Goal: Obtain resource: Download file/media

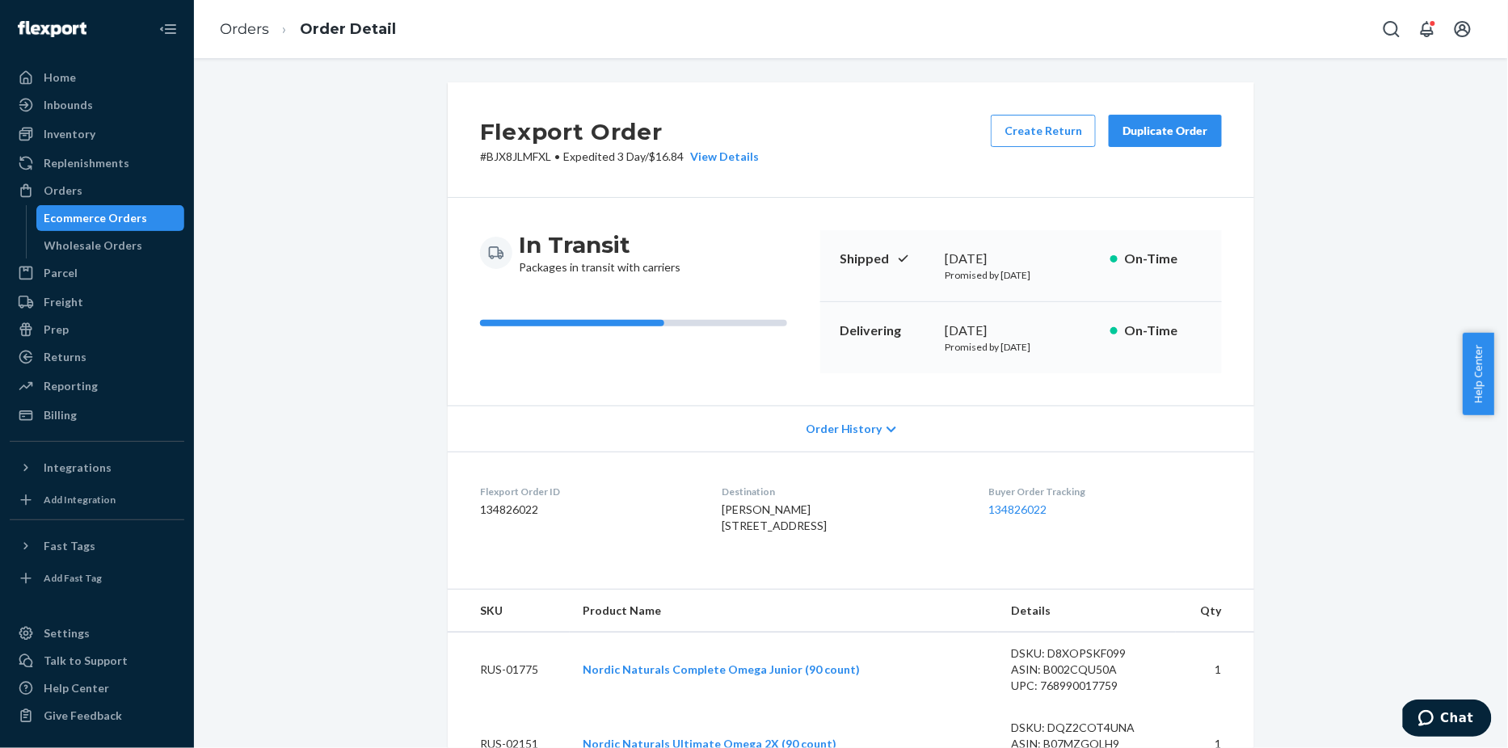
click at [59, 107] on div "Inbounds" at bounding box center [68, 105] width 49 height 16
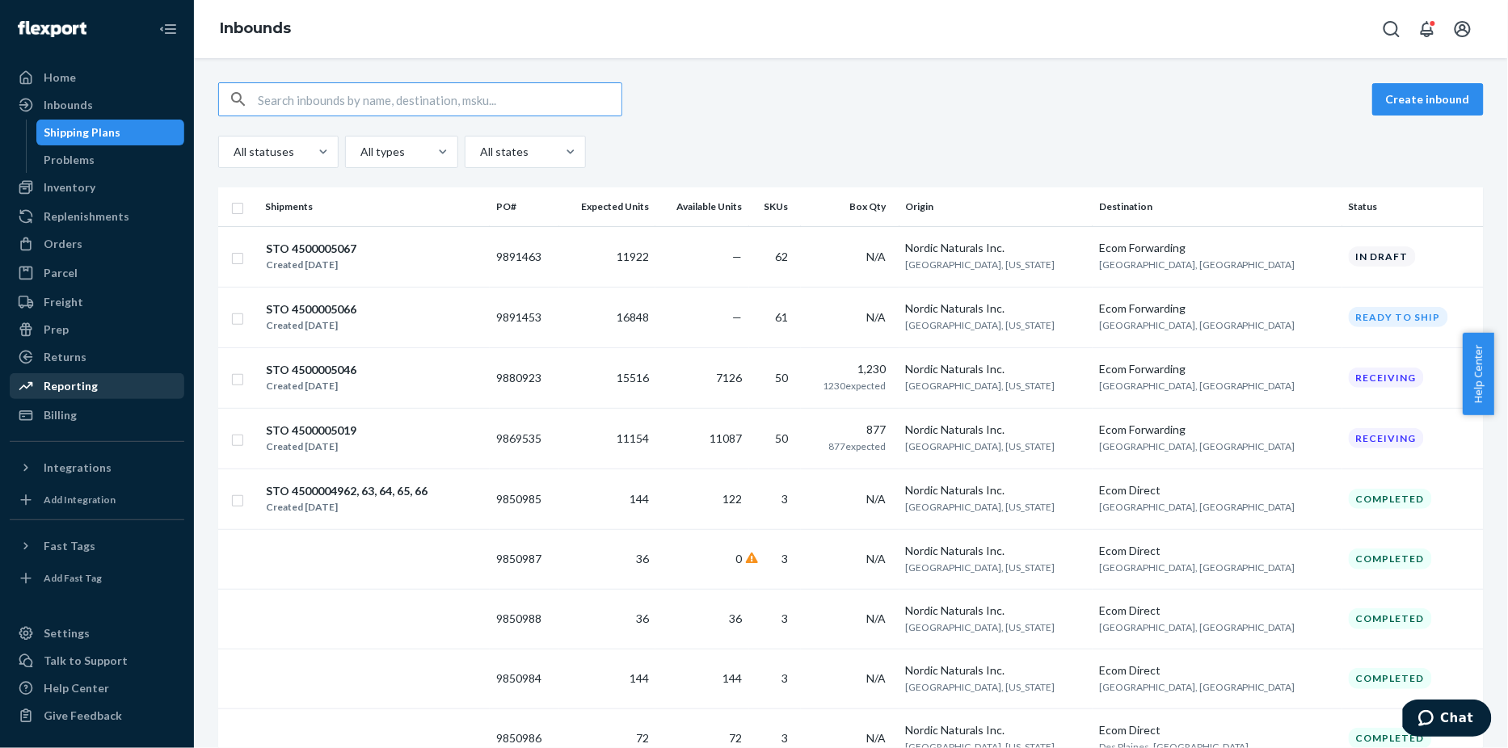
click at [77, 390] on div "Reporting" at bounding box center [71, 386] width 54 height 16
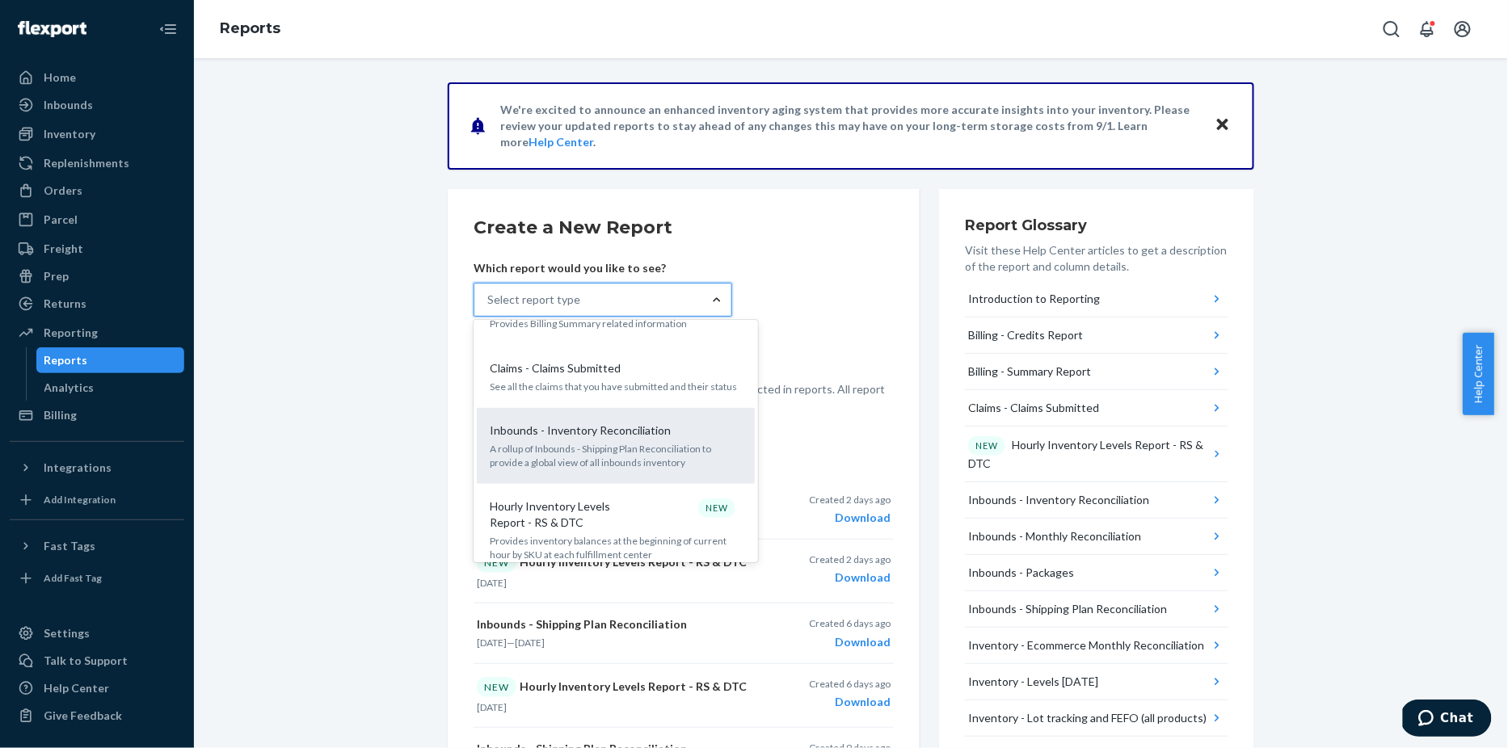
scroll to position [179, 0]
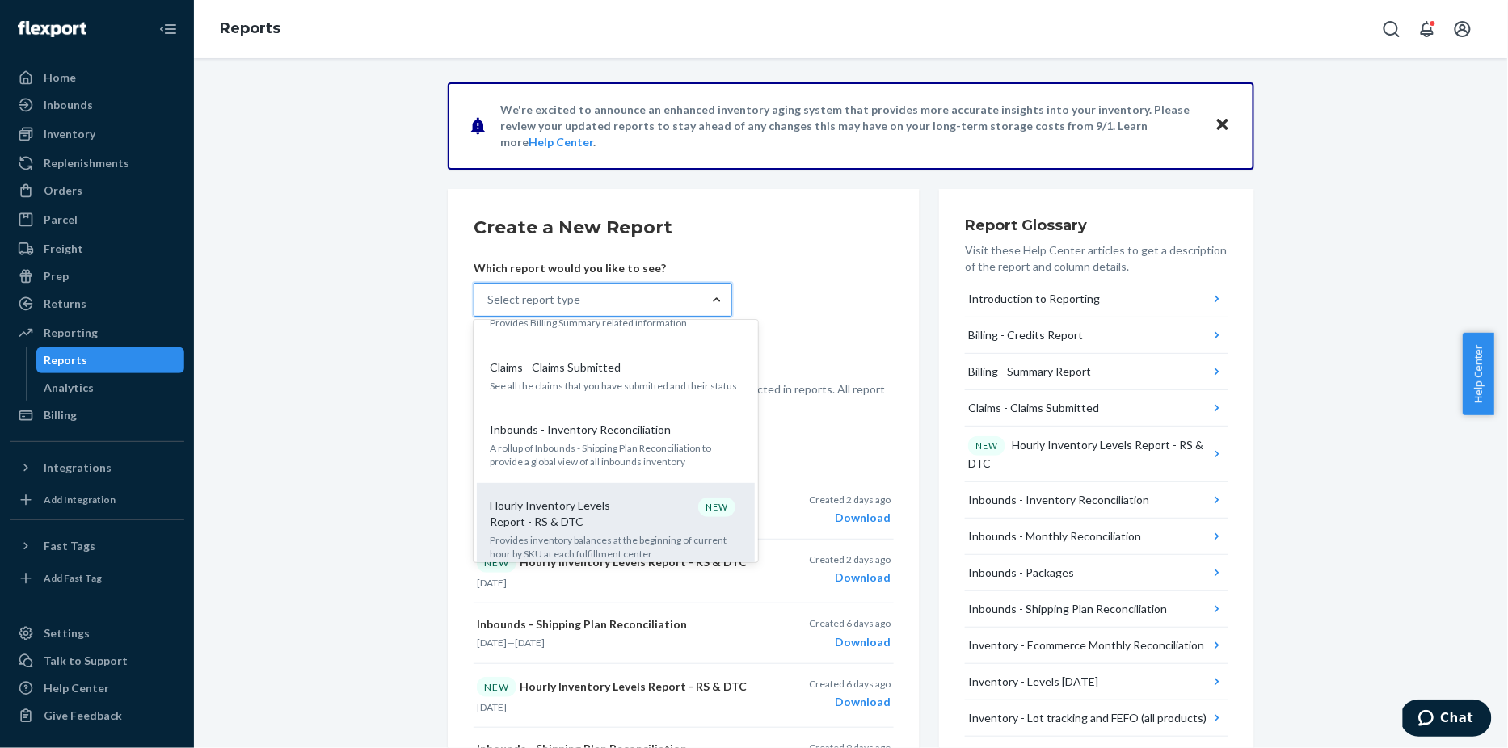
click at [592, 507] on p "Hourly Inventory Levels Report - RS & DTC" at bounding box center [567, 514] width 155 height 32
click at [489, 308] on input "option Hourly Inventory Levels Report - RS & DTC focused, 6 of 35. 35 results a…" at bounding box center [488, 300] width 2 height 16
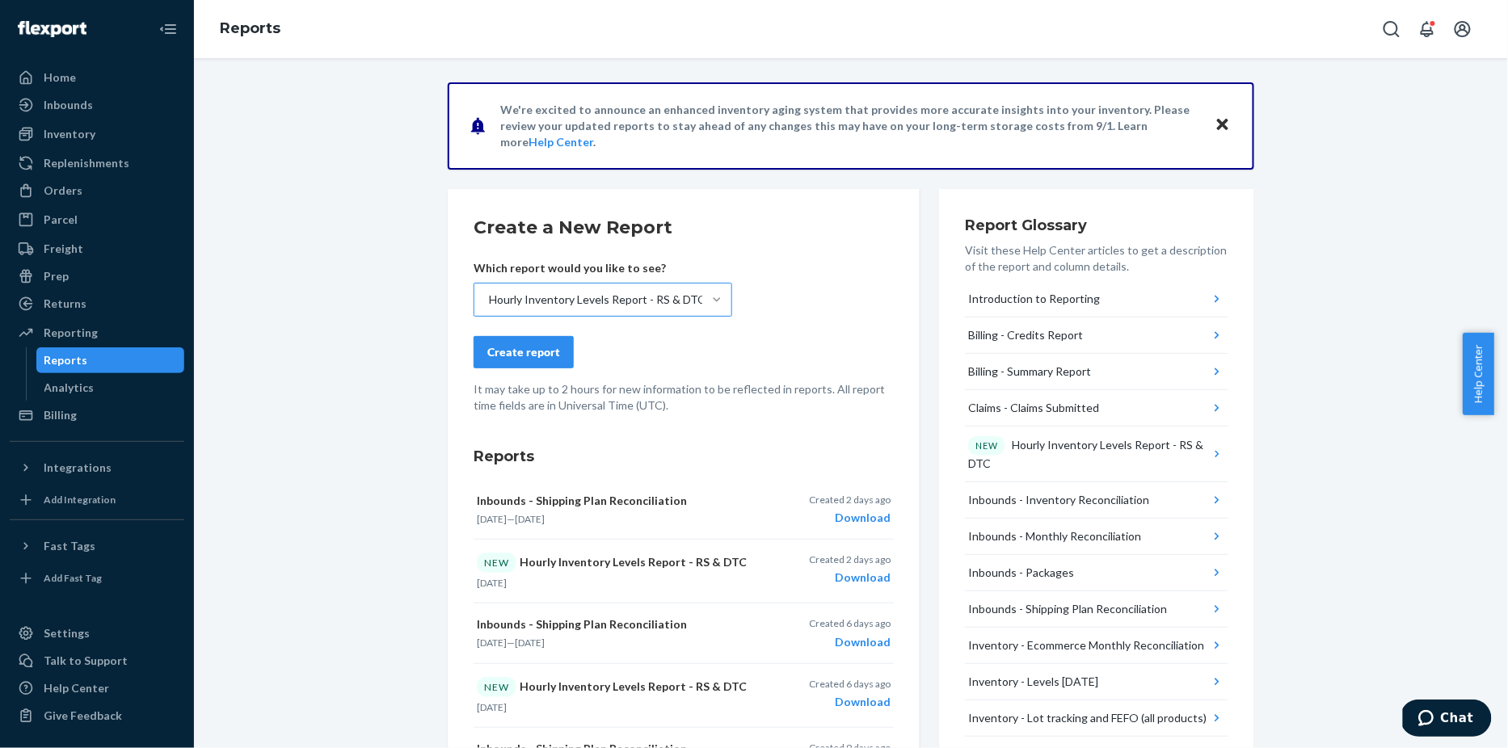
click at [512, 353] on div "Create report" at bounding box center [523, 352] width 73 height 16
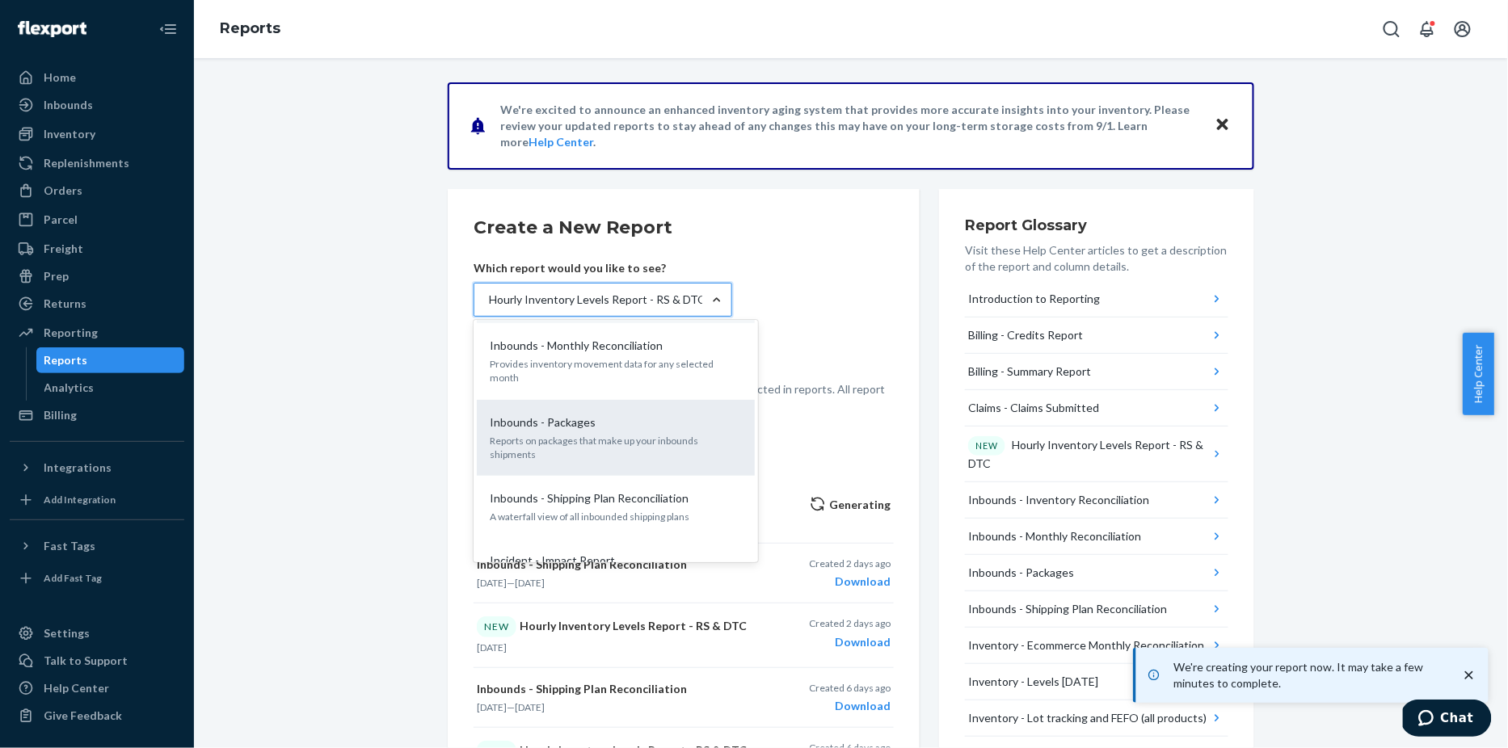
scroll to position [459, 0]
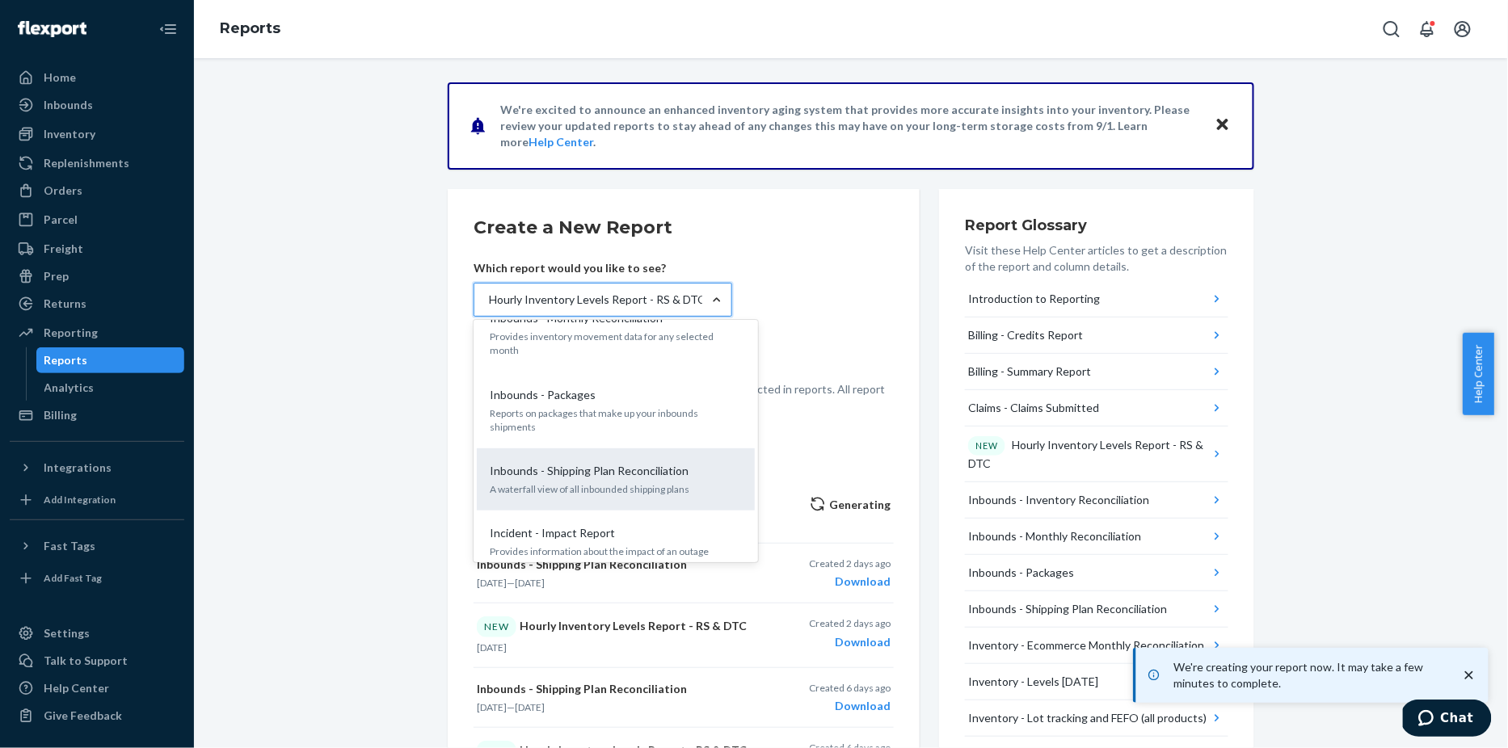
click at [604, 482] on p "A waterfall view of all inbounded shipping plans" at bounding box center [616, 489] width 252 height 14
click at [489, 308] on input "option Hourly Inventory Levels Report - RS & DTC, selected. option Inbounds - S…" at bounding box center [488, 300] width 2 height 16
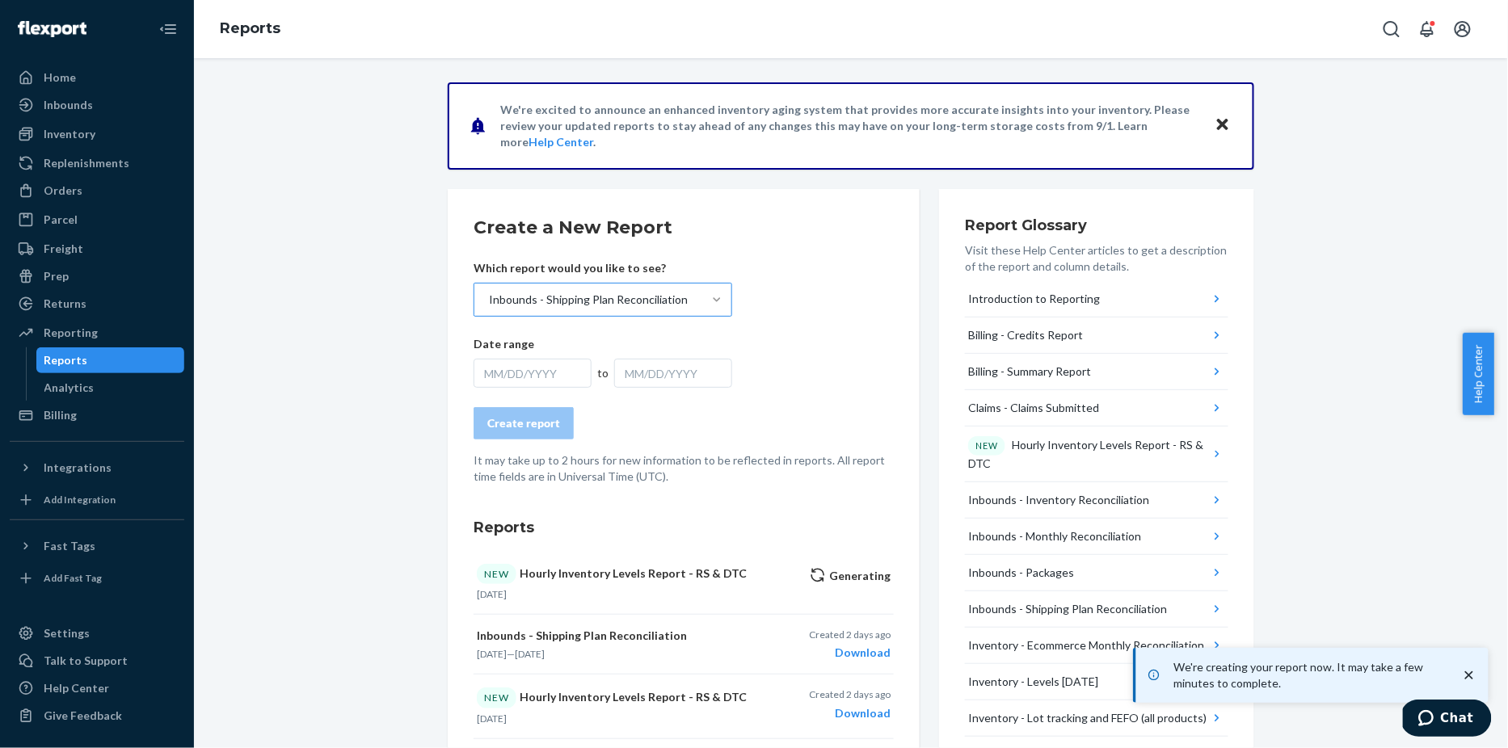
click at [506, 376] on div "MM/DD/YYYY" at bounding box center [533, 373] width 118 height 29
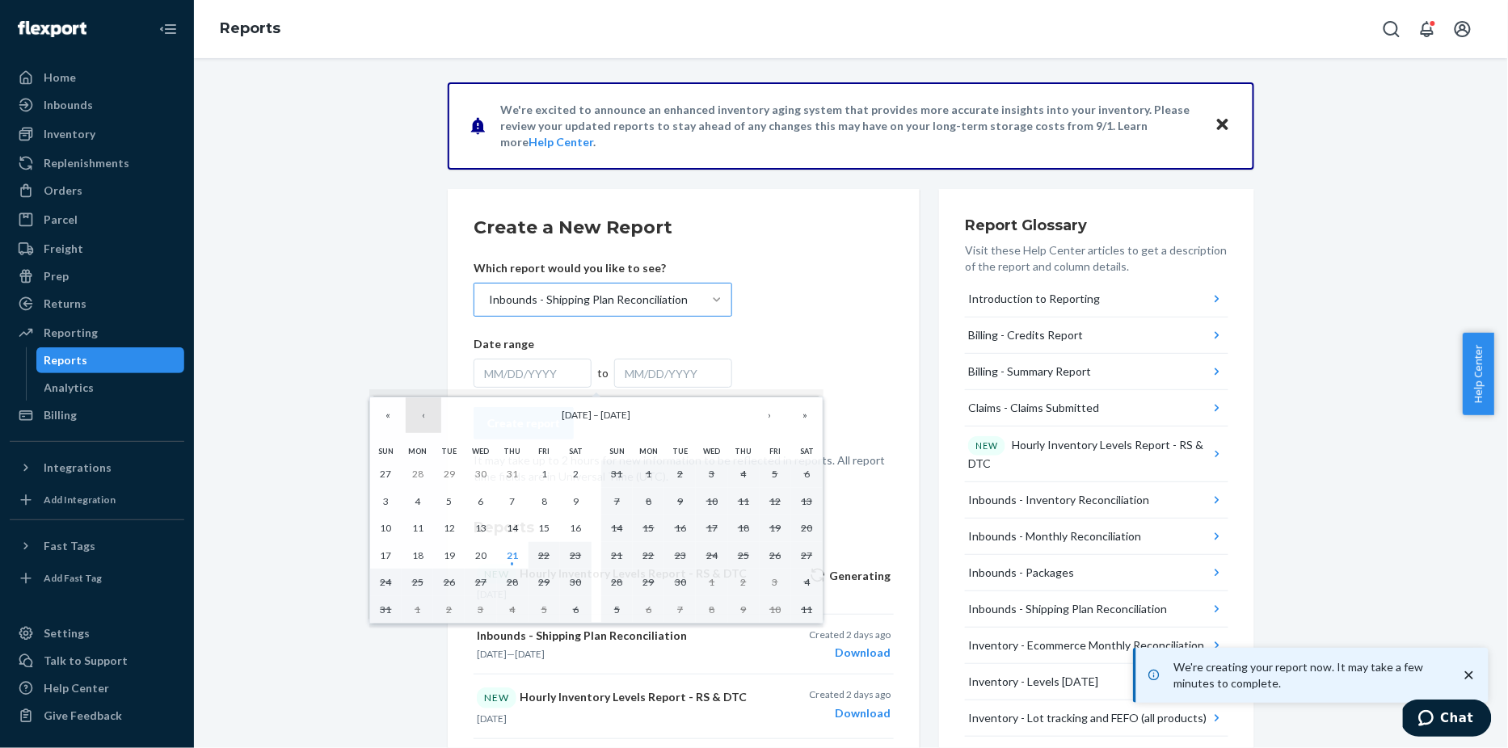
click at [427, 420] on button "‹" at bounding box center [424, 416] width 36 height 36
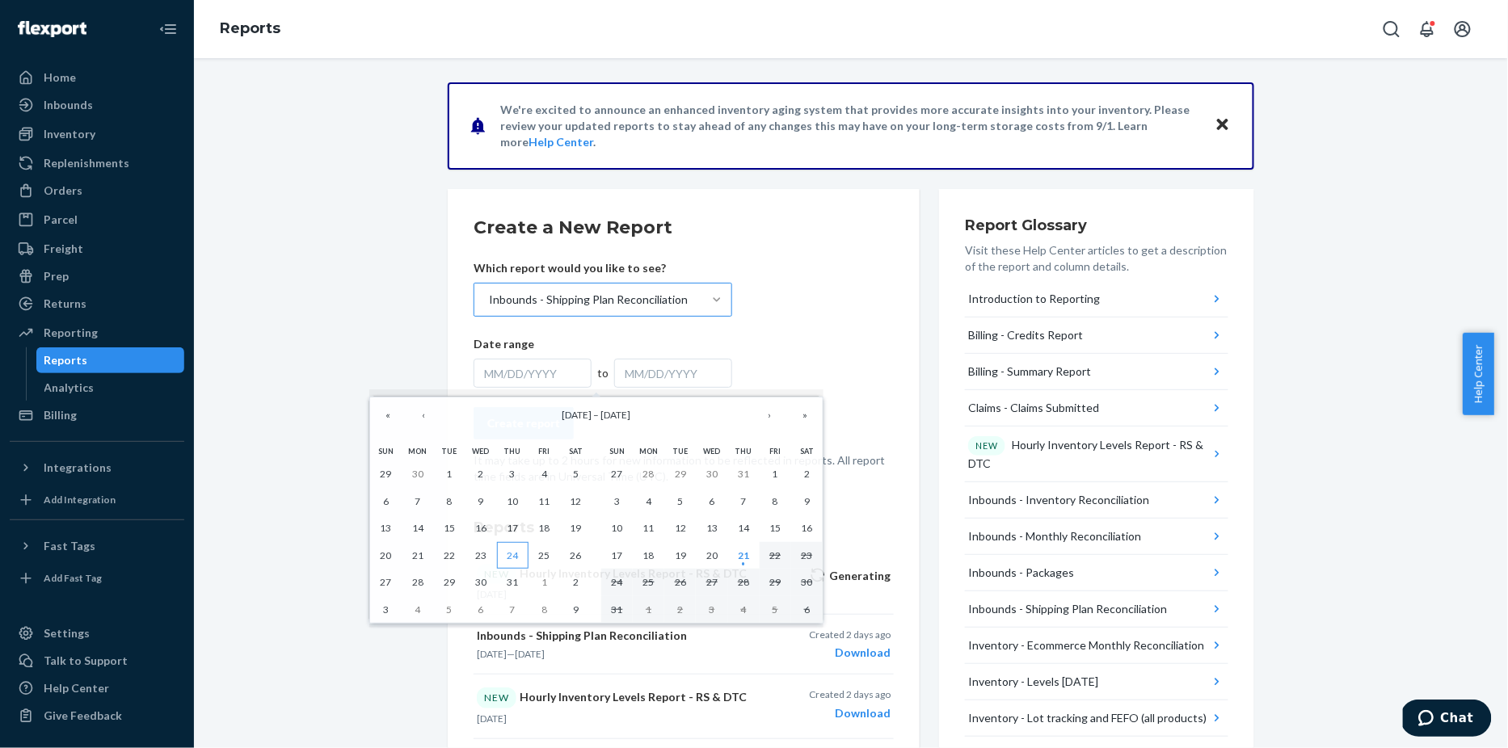
click at [507, 556] on abbr "24" at bounding box center [512, 555] width 11 height 12
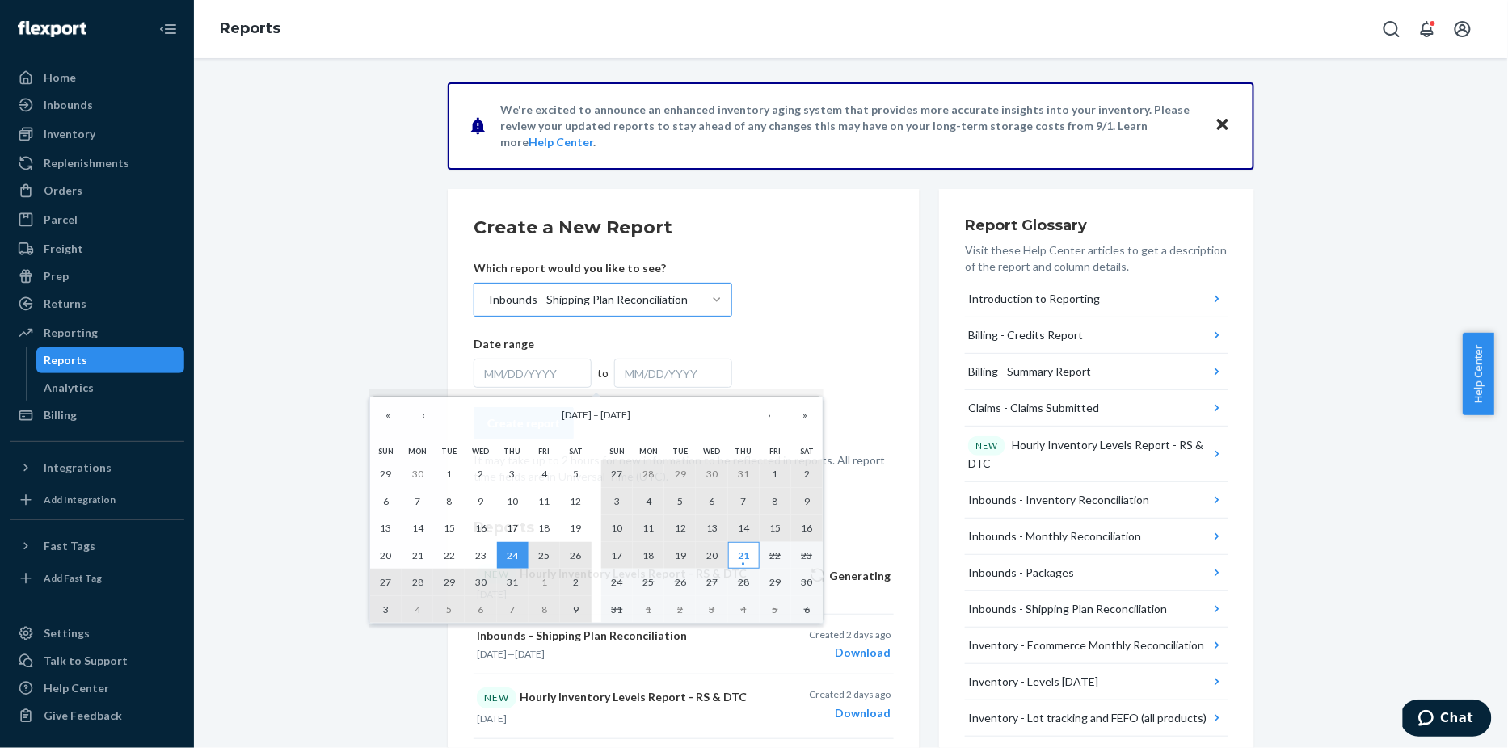
click at [749, 562] on abbr "21" at bounding box center [743, 555] width 11 height 12
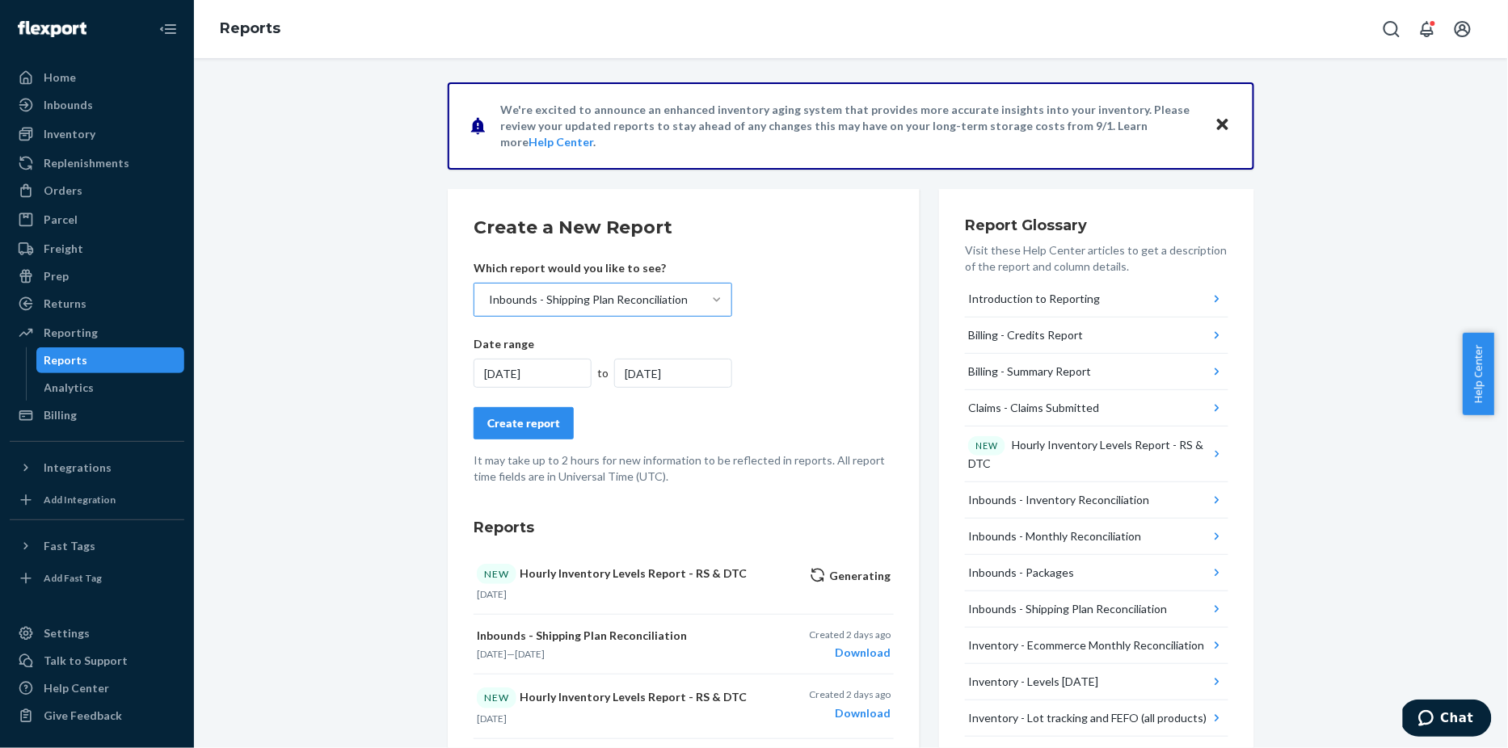
click at [516, 420] on div "Create report" at bounding box center [523, 423] width 73 height 16
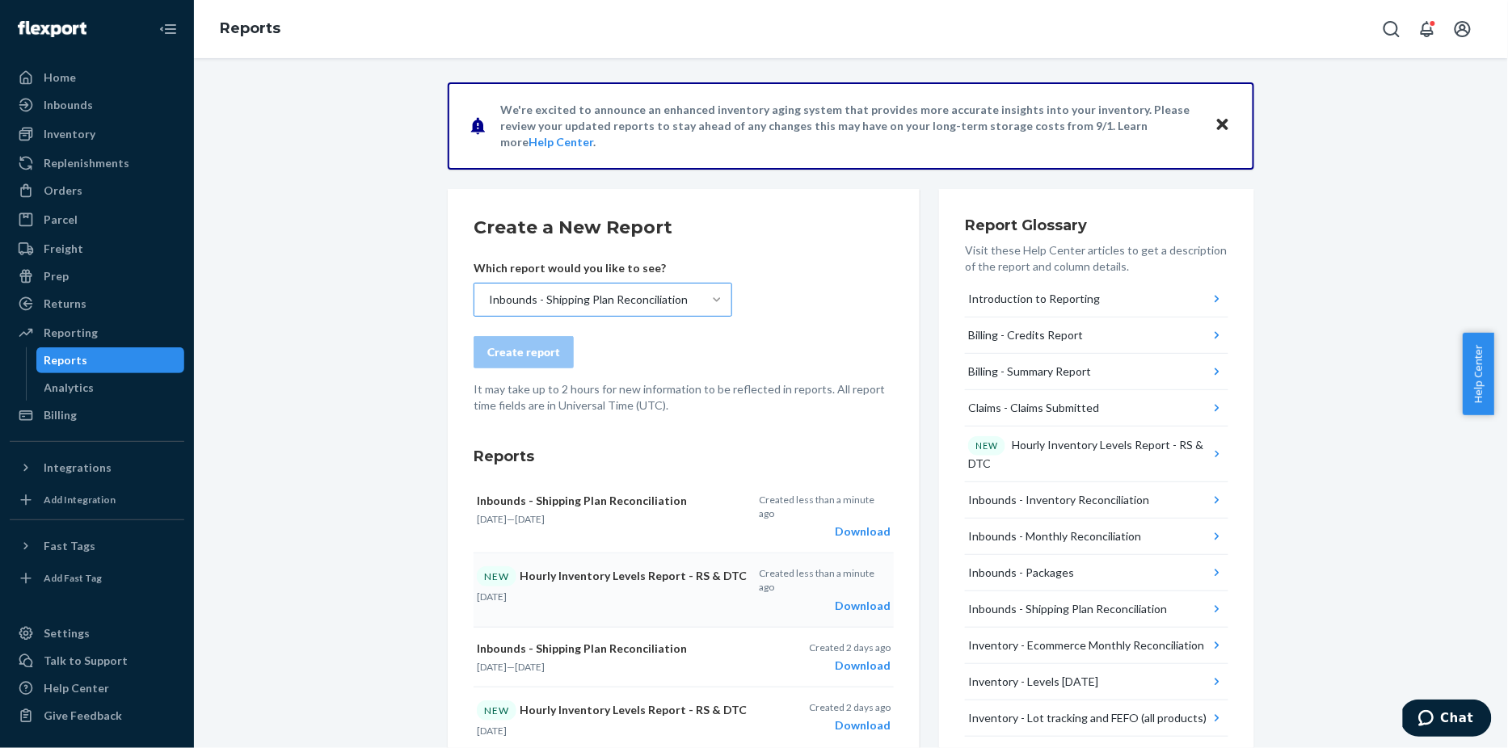
click at [861, 598] on div "Download" at bounding box center [825, 606] width 132 height 16
click at [866, 524] on div "Download" at bounding box center [825, 532] width 132 height 16
click at [72, 104] on div "Inbounds" at bounding box center [68, 105] width 49 height 16
